Goal: Task Accomplishment & Management: Manage account settings

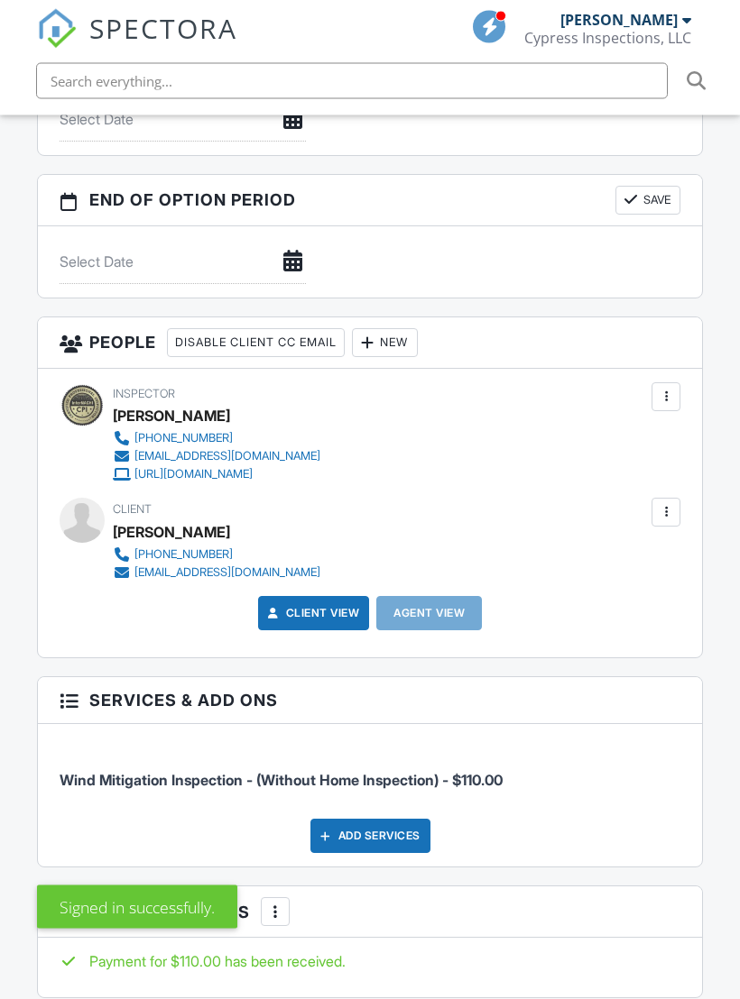
scroll to position [2250, 0]
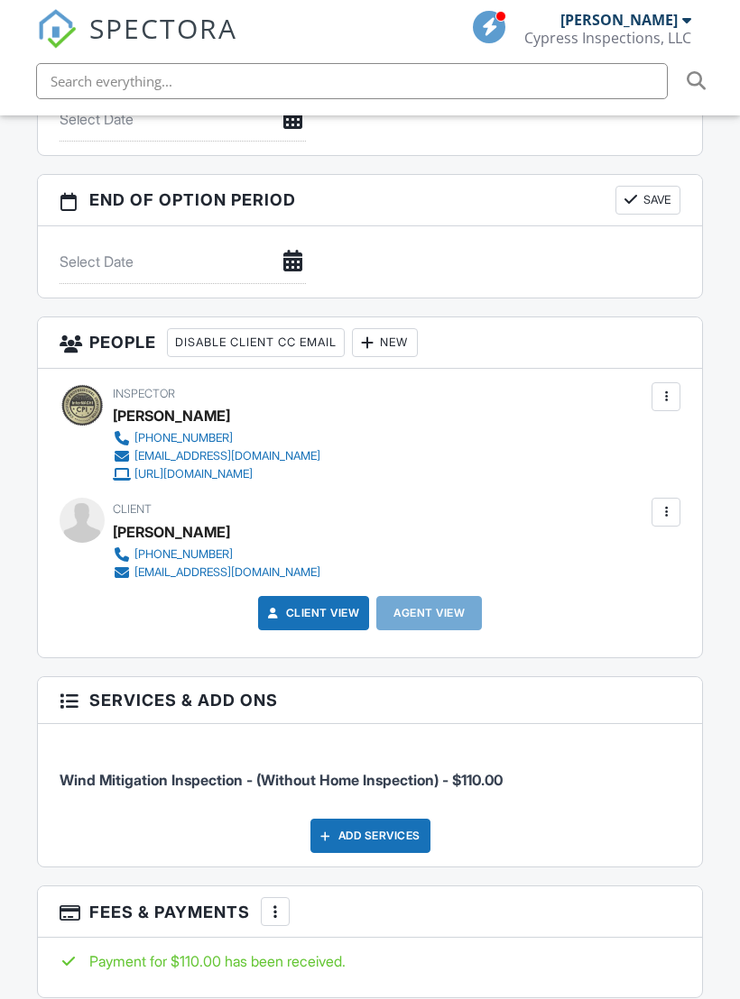
click at [409, 344] on div "New" at bounding box center [385, 342] width 66 height 29
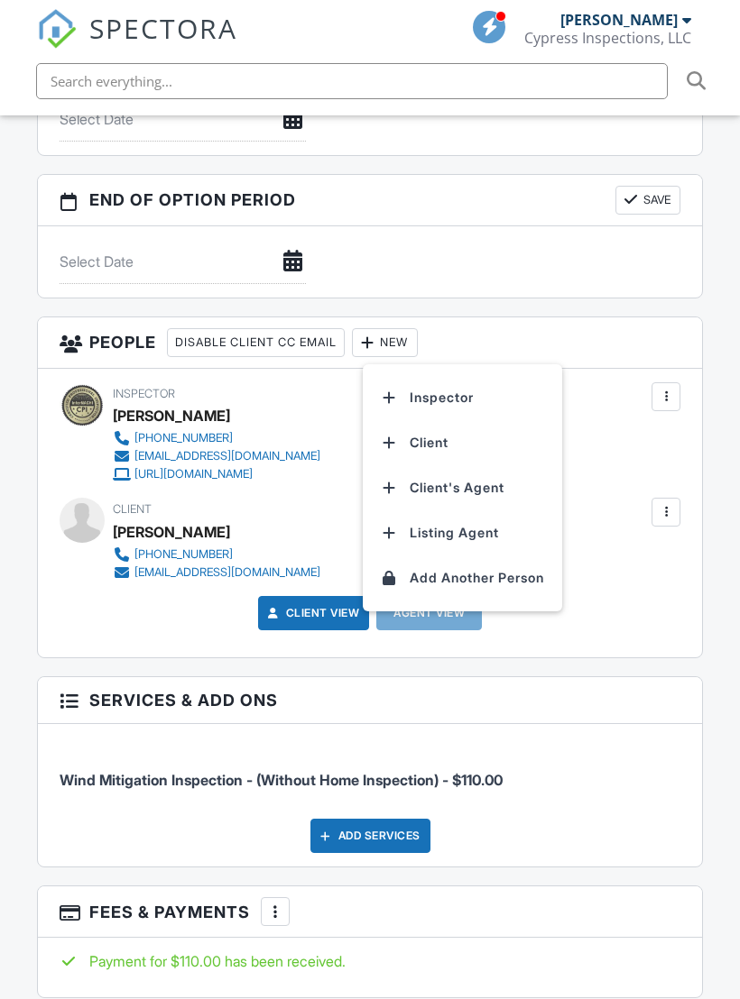
click at [457, 393] on li "Inspector" at bounding box center [462, 397] width 178 height 45
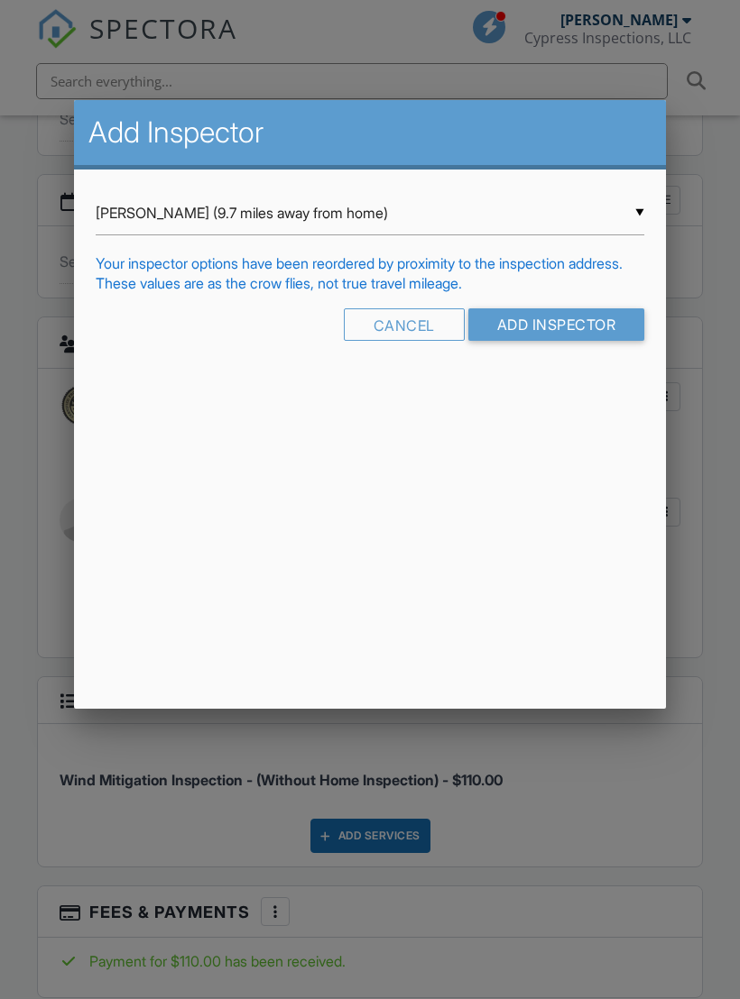
click at [616, 341] on input "Add Inspector" at bounding box center [556, 325] width 177 height 32
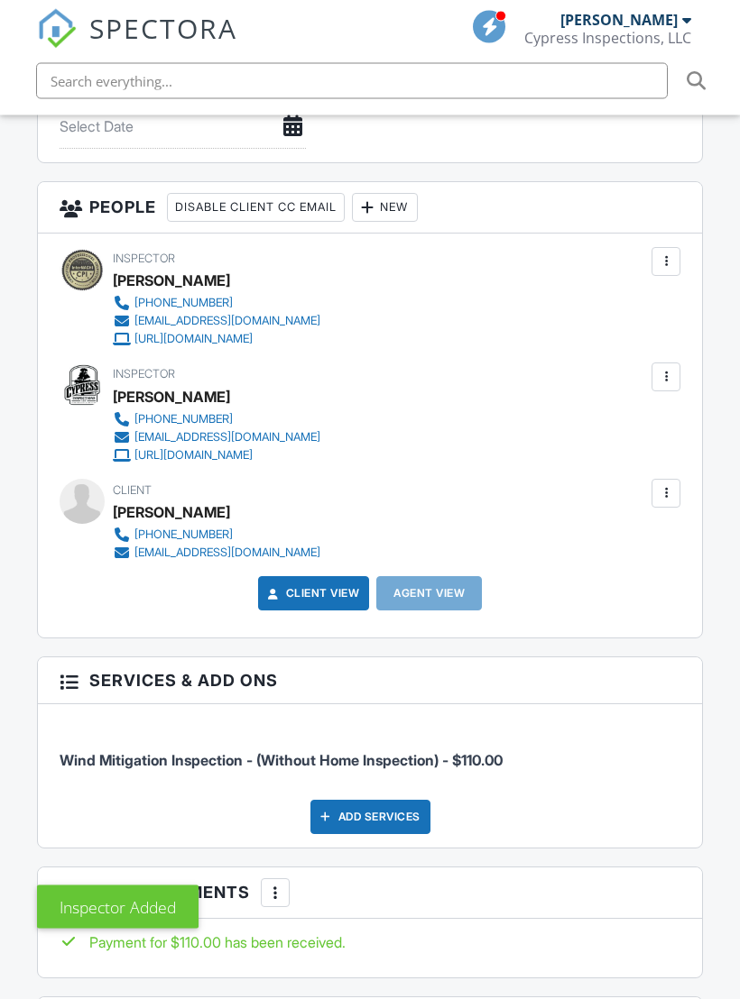
scroll to position [2436, 0]
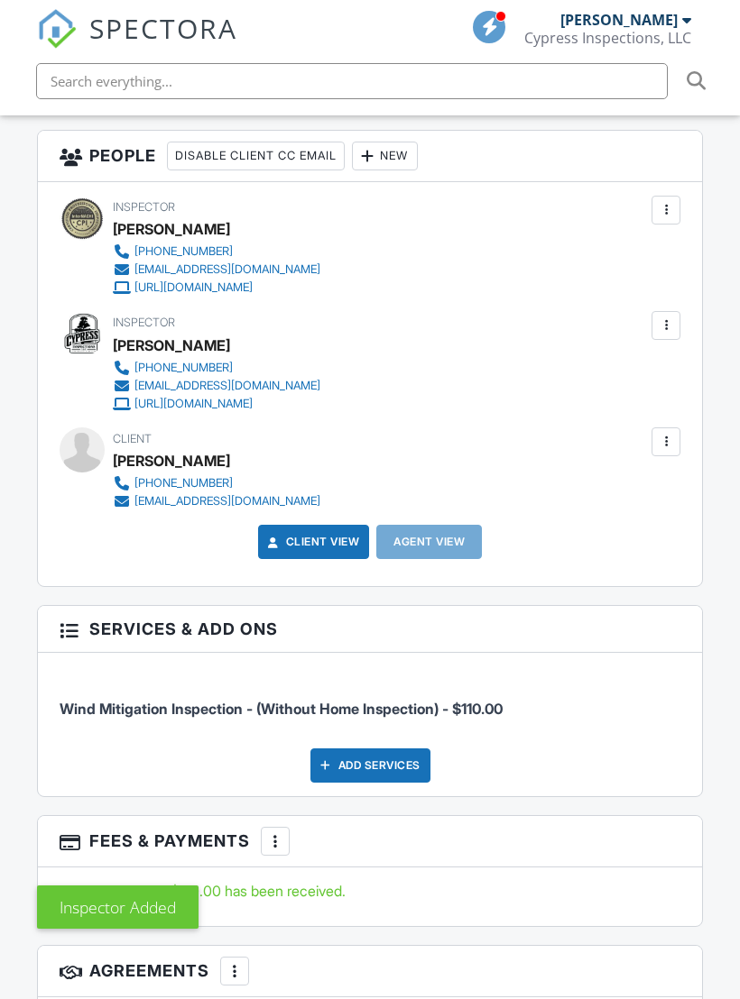
click at [668, 325] on div at bounding box center [666, 326] width 18 height 18
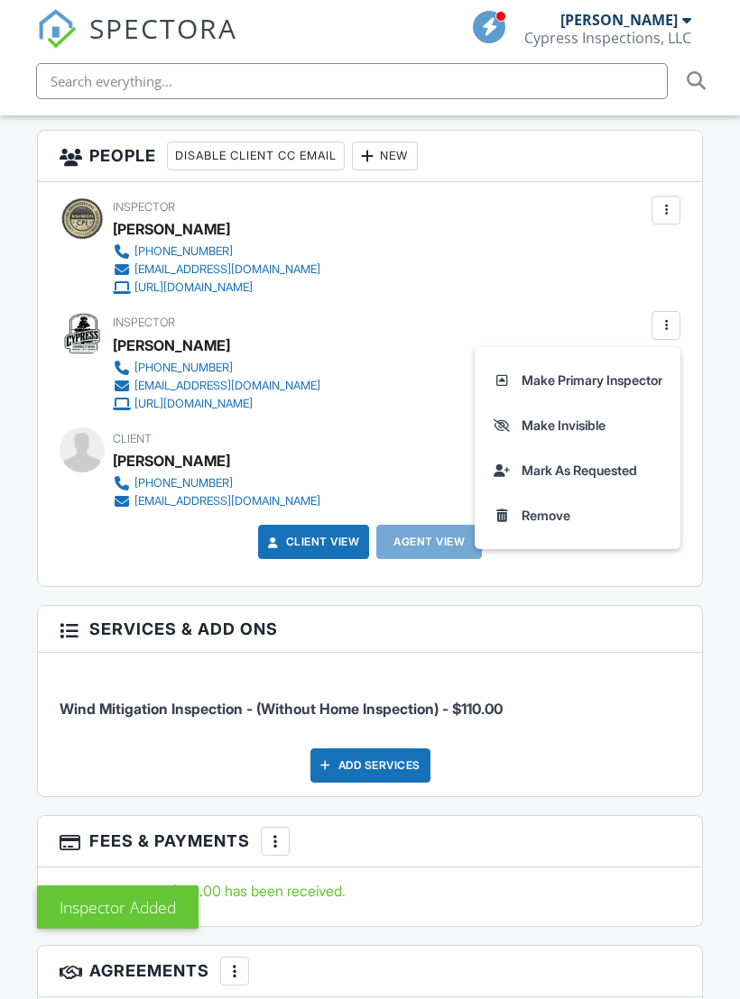
click at [635, 377] on li "Make Primary Inspector" at bounding box center [577, 380] width 184 height 45
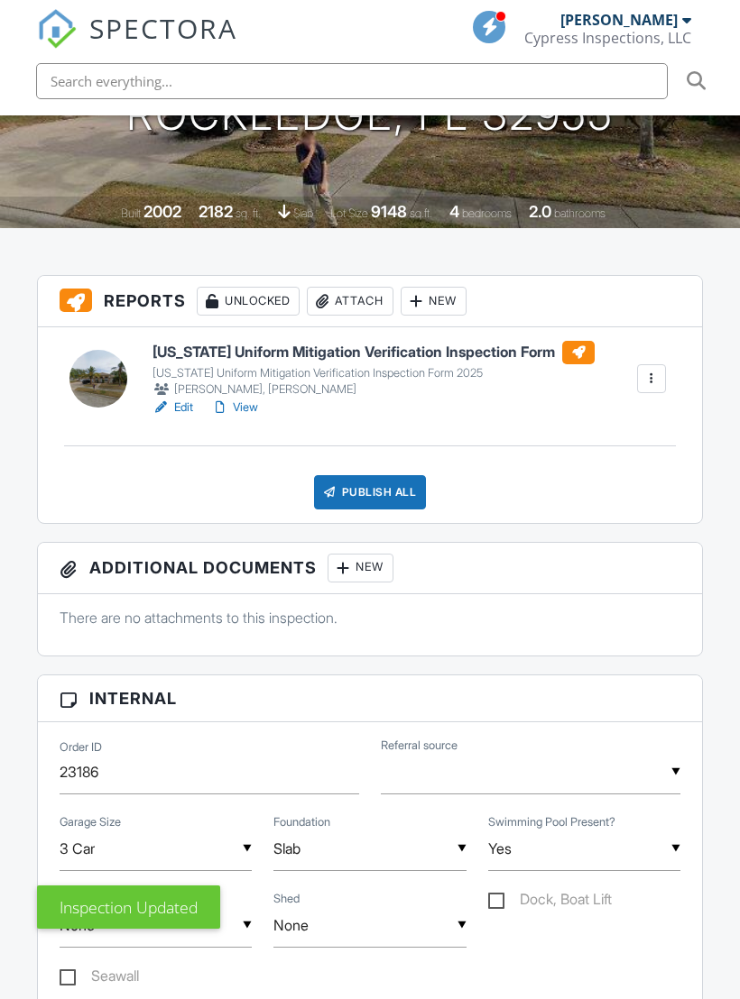
scroll to position [526, 0]
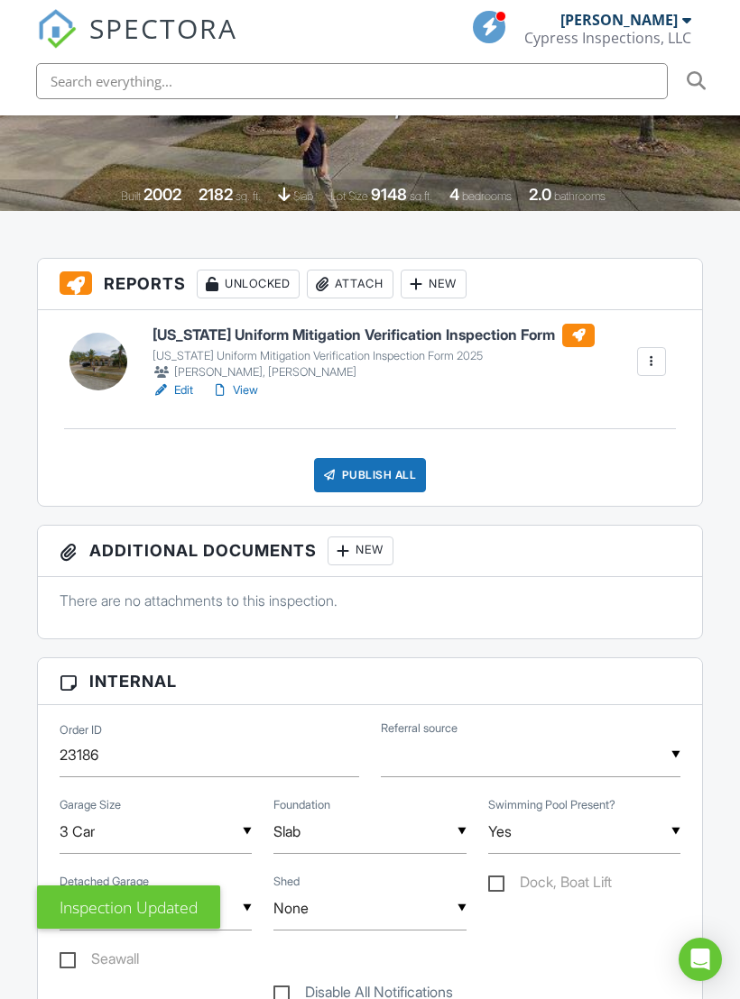
click at [661, 351] on div at bounding box center [651, 361] width 29 height 29
click at [701, 316] on div "[US_STATE] Uniform Mitigation Verification Inspection Form [US_STATE] Uniform M…" at bounding box center [370, 408] width 664 height 196
